Goal: Transaction & Acquisition: Purchase product/service

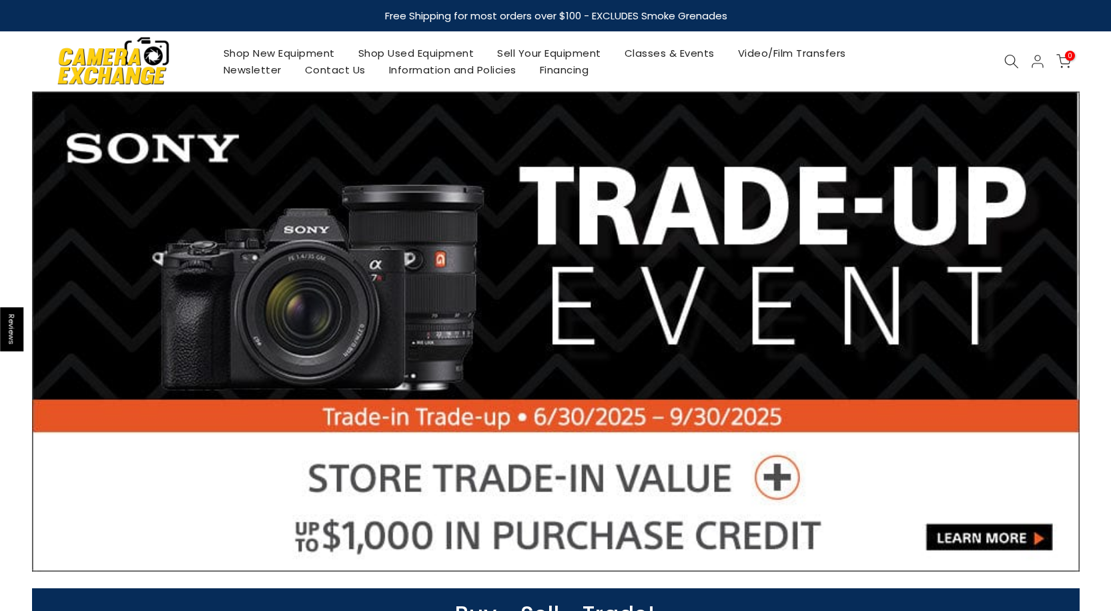
click at [387, 51] on link "Shop Used Equipment" at bounding box center [415, 53] width 139 height 17
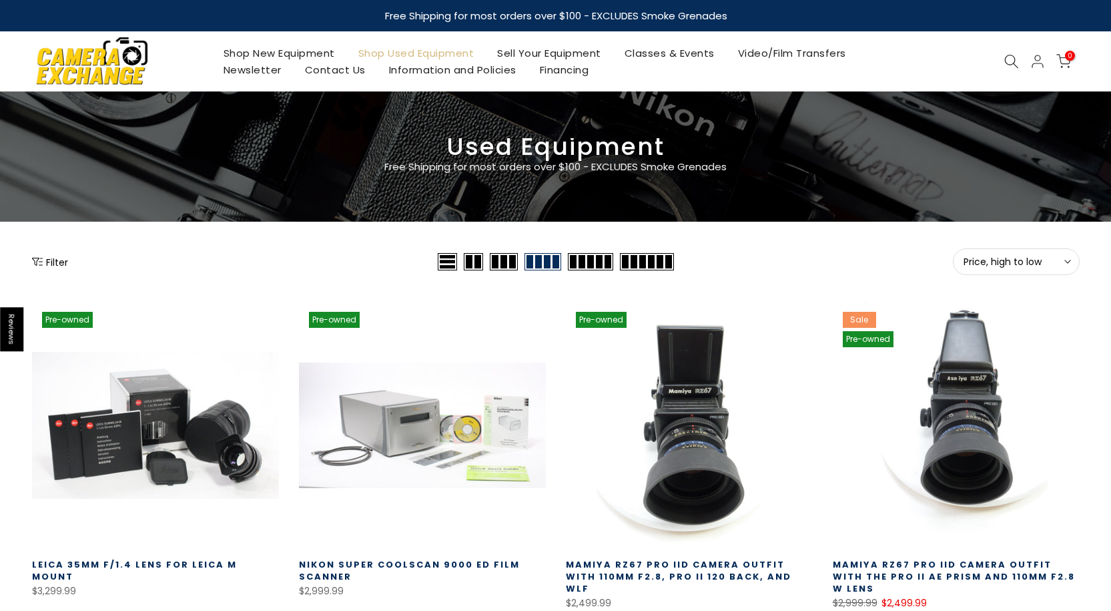
click at [1013, 262] on span "Price, high to low" at bounding box center [1016, 262] width 105 height 12
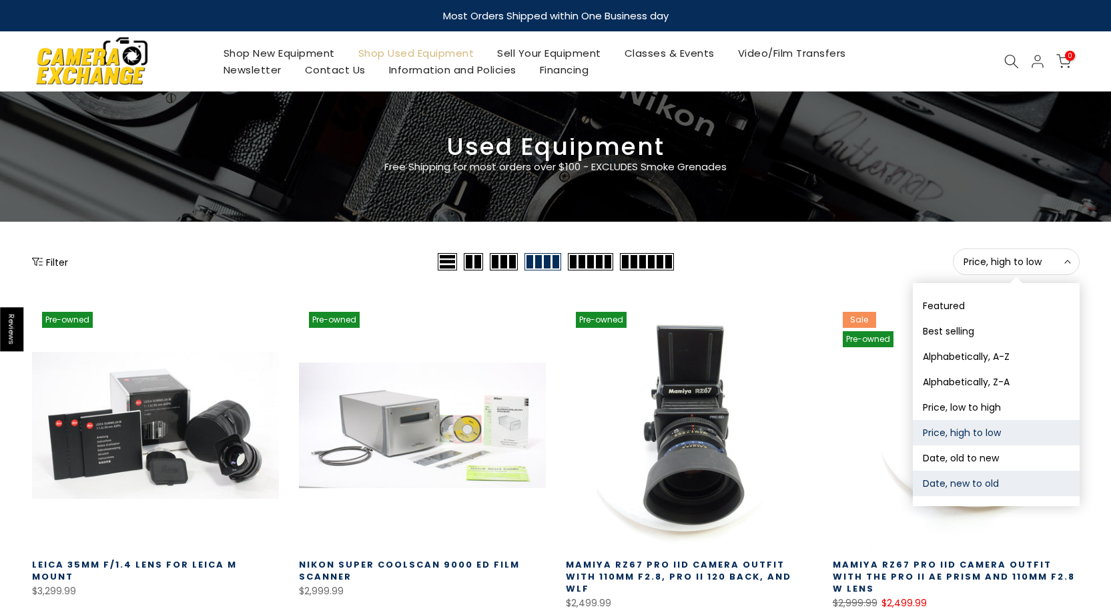
click at [975, 482] on button "Date, new to old" at bounding box center [996, 482] width 167 height 25
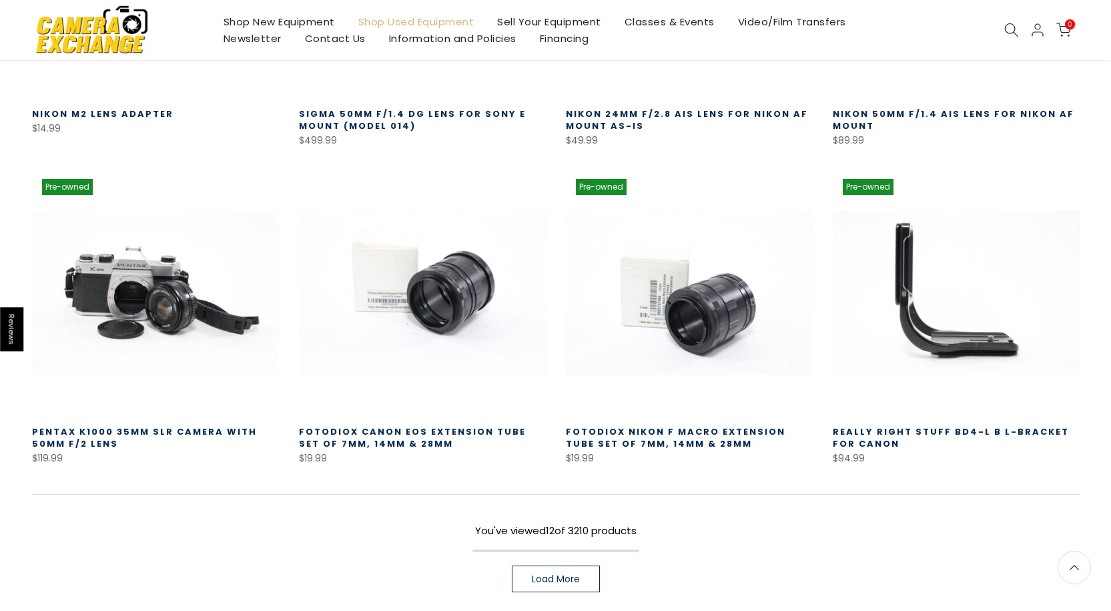
scroll to position [769, 0]
click at [546, 578] on span "Load More" at bounding box center [556, 577] width 48 height 9
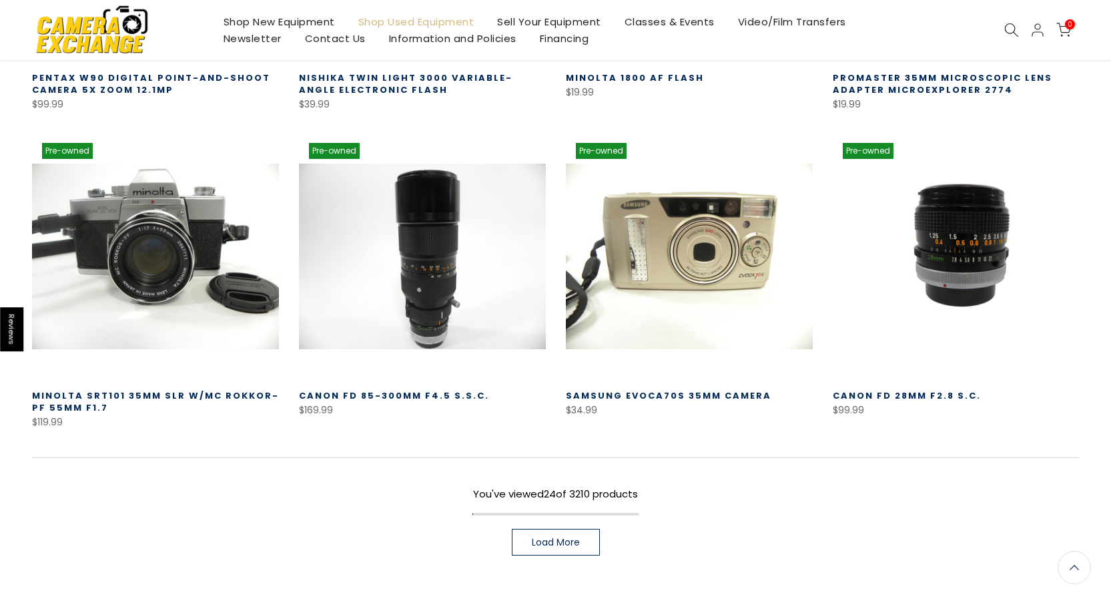
scroll to position [1835, 0]
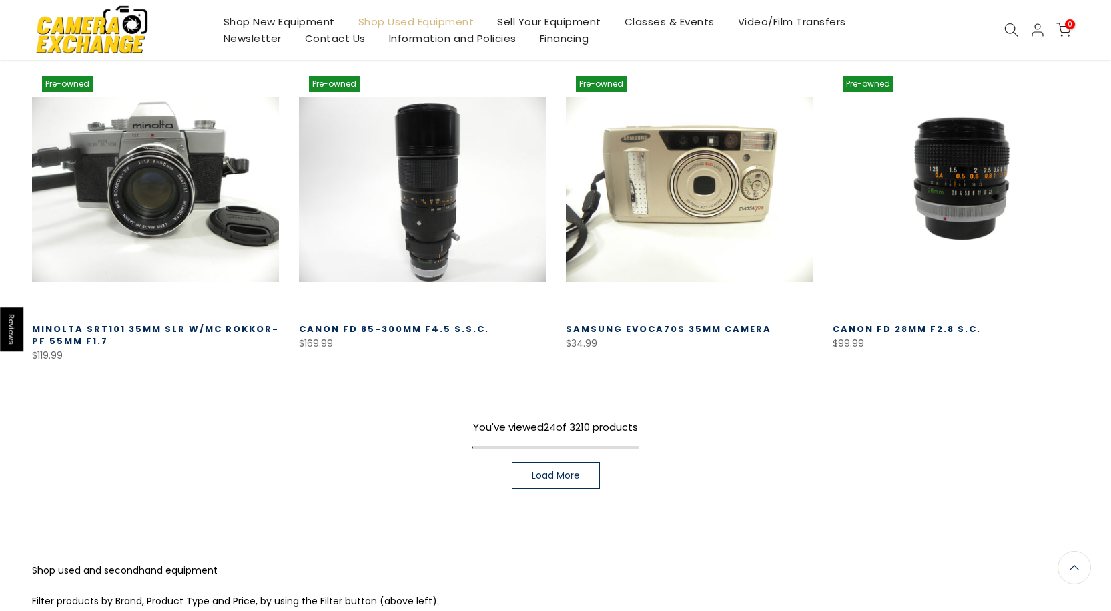
click at [573, 470] on span "Load More" at bounding box center [556, 474] width 48 height 9
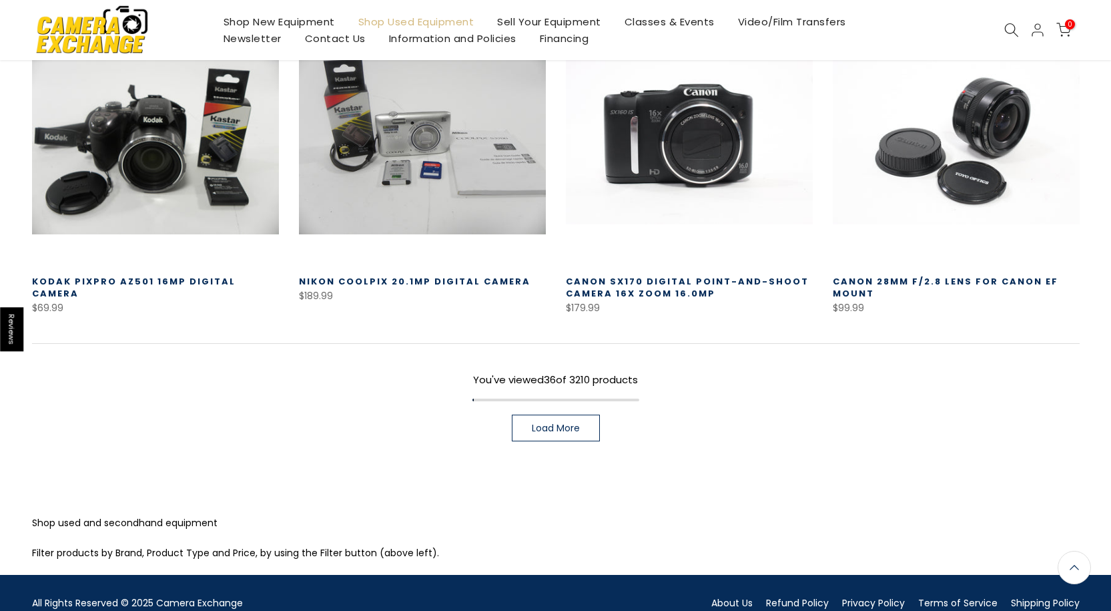
scroll to position [2836, 0]
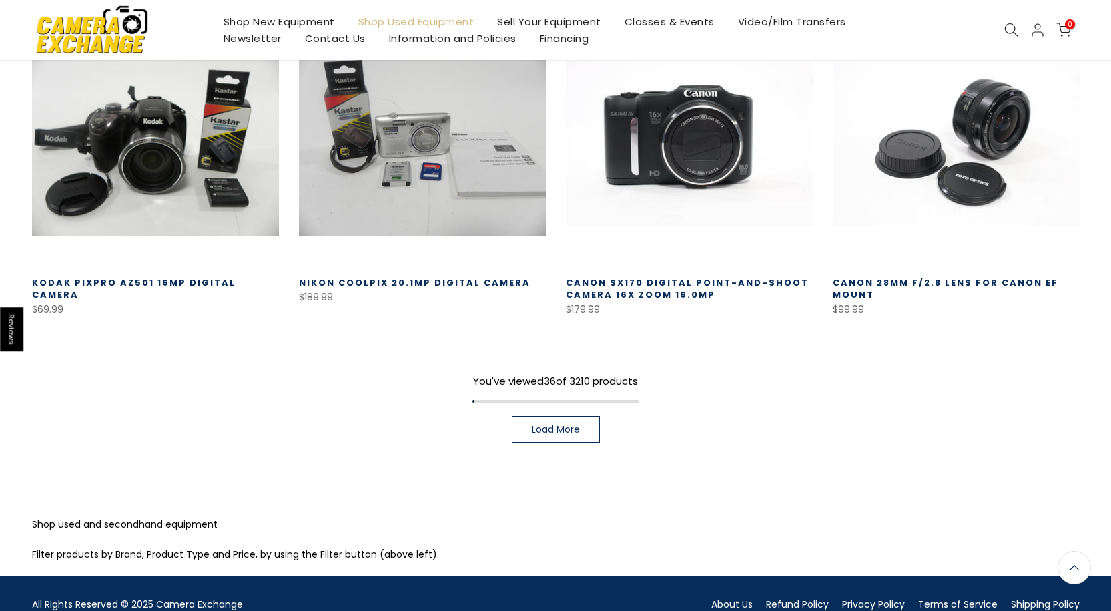
click at [558, 422] on link "Load More" at bounding box center [556, 429] width 88 height 27
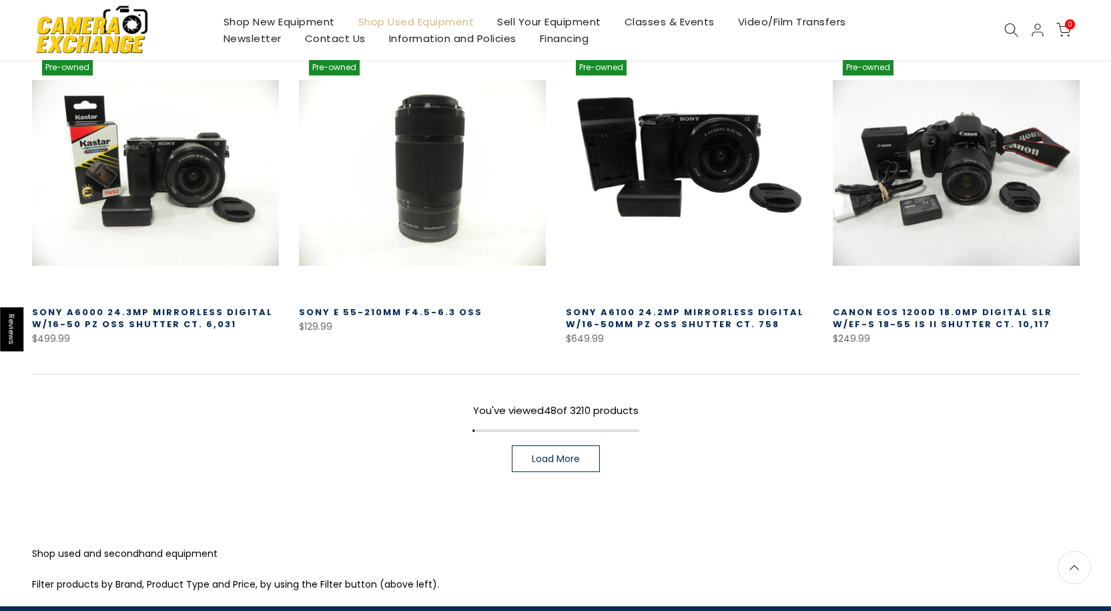
scroll to position [3761, 0]
